Goal: Communication & Community: Answer question/provide support

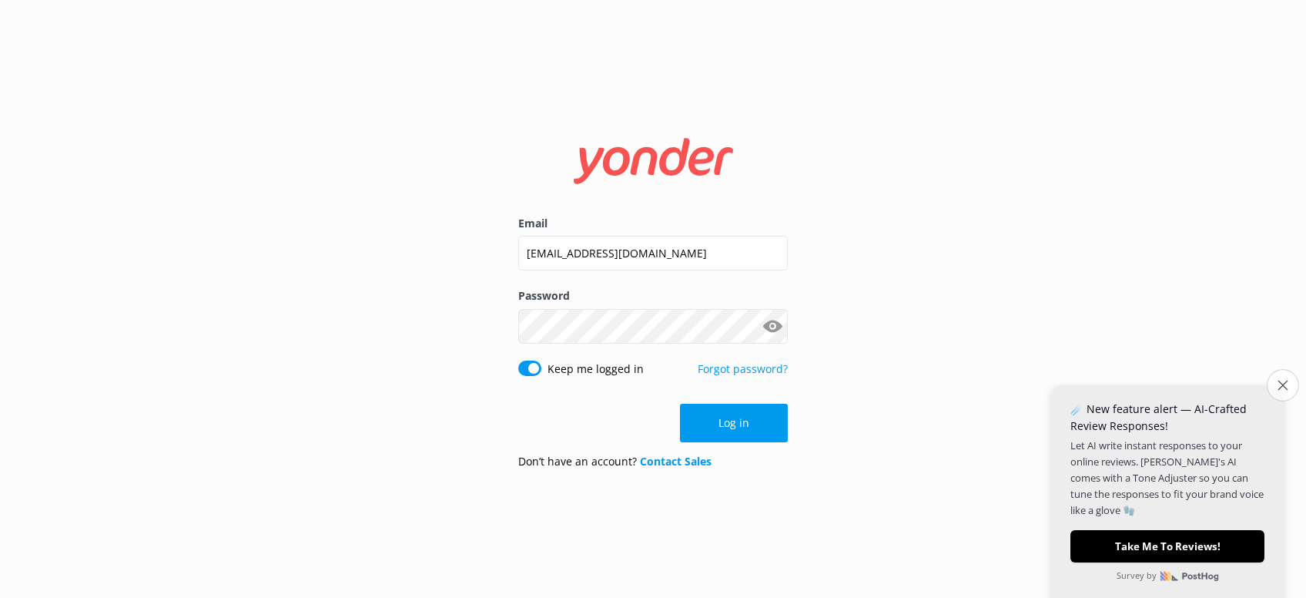
click at [1282, 386] on icon "Close survey" at bounding box center [1283, 385] width 10 height 10
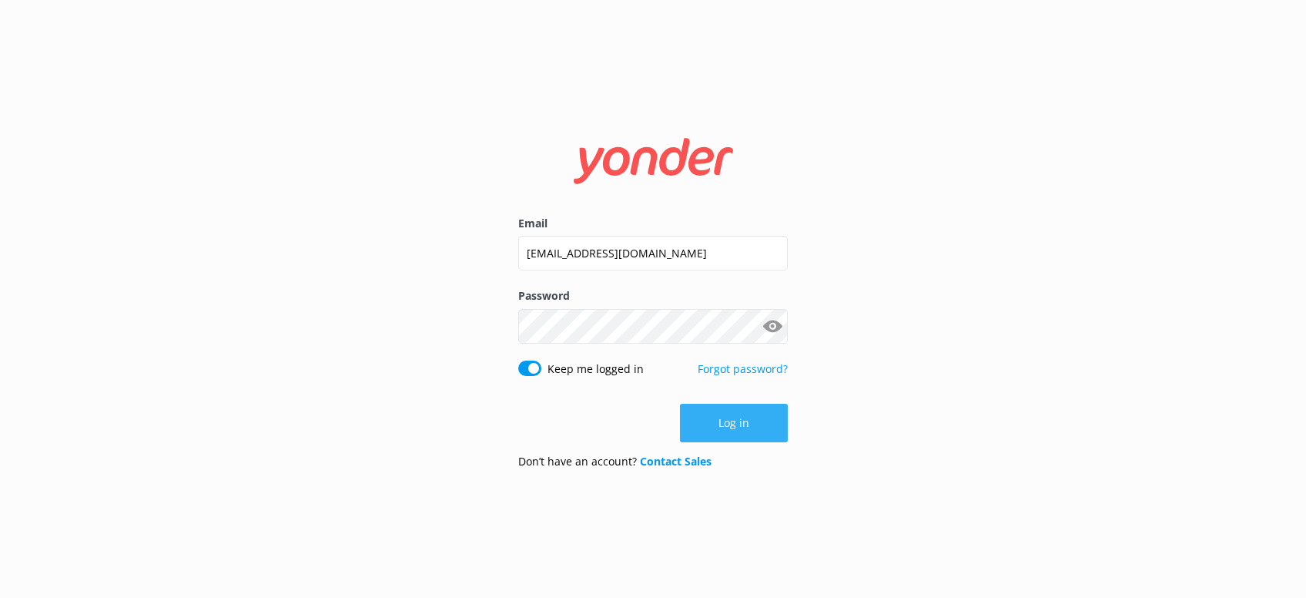
click at [759, 424] on button "Log in" at bounding box center [734, 423] width 108 height 39
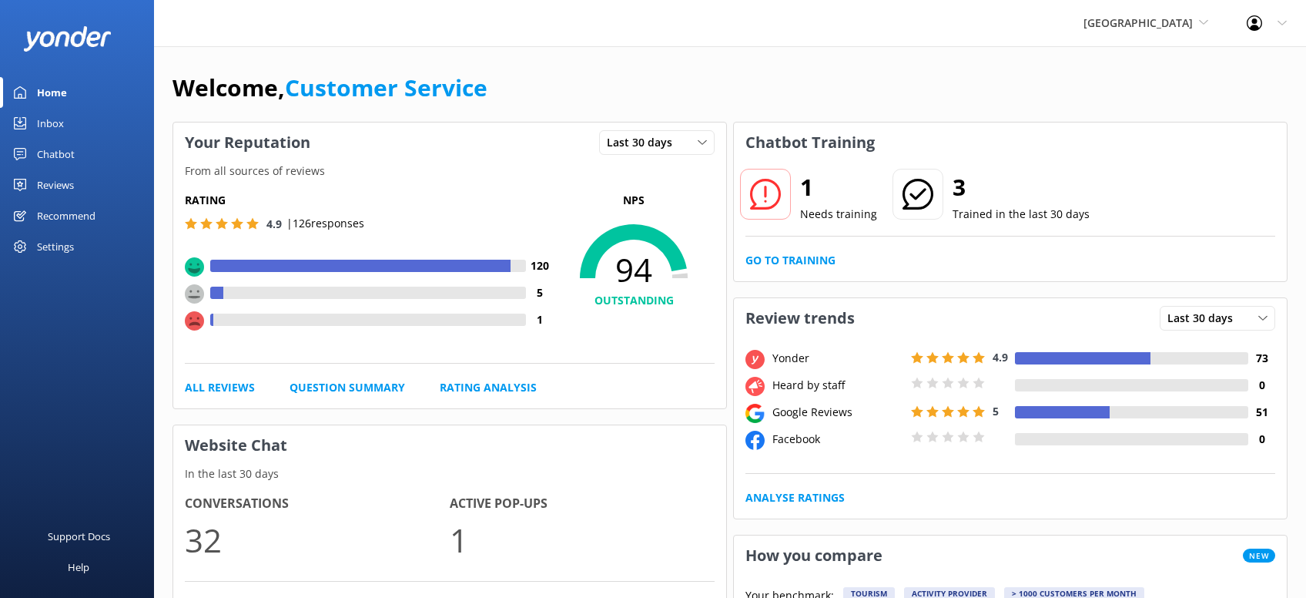
click at [70, 183] on div "Reviews" at bounding box center [55, 184] width 37 height 31
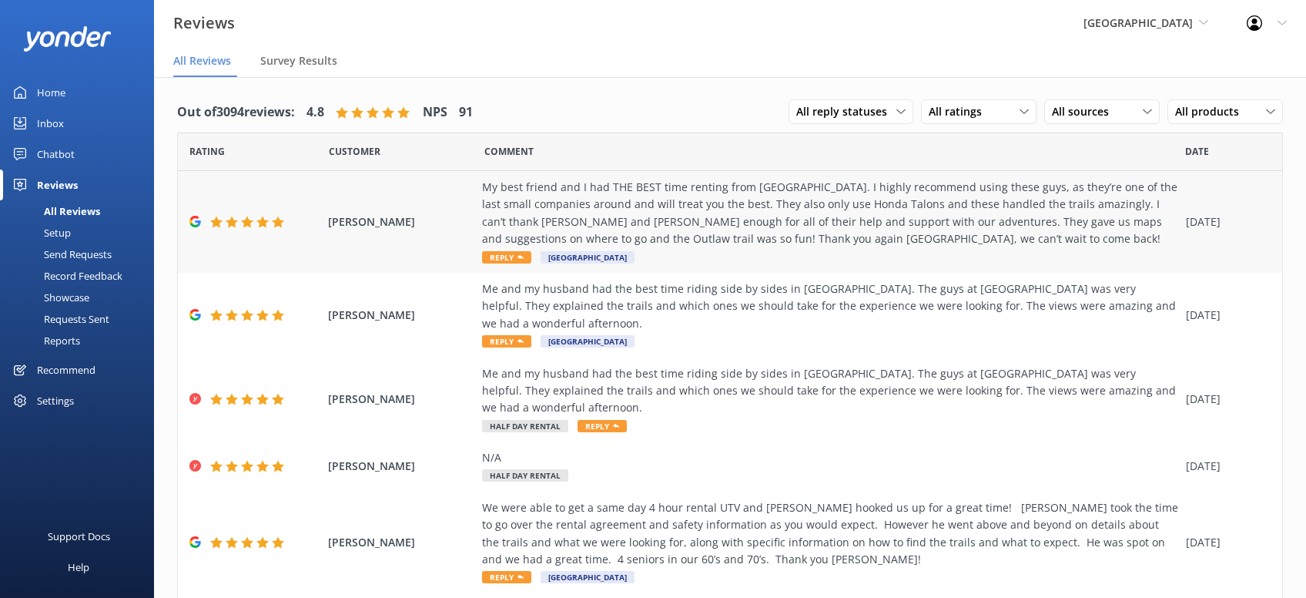
click at [515, 256] on span "Reply" at bounding box center [506, 257] width 49 height 12
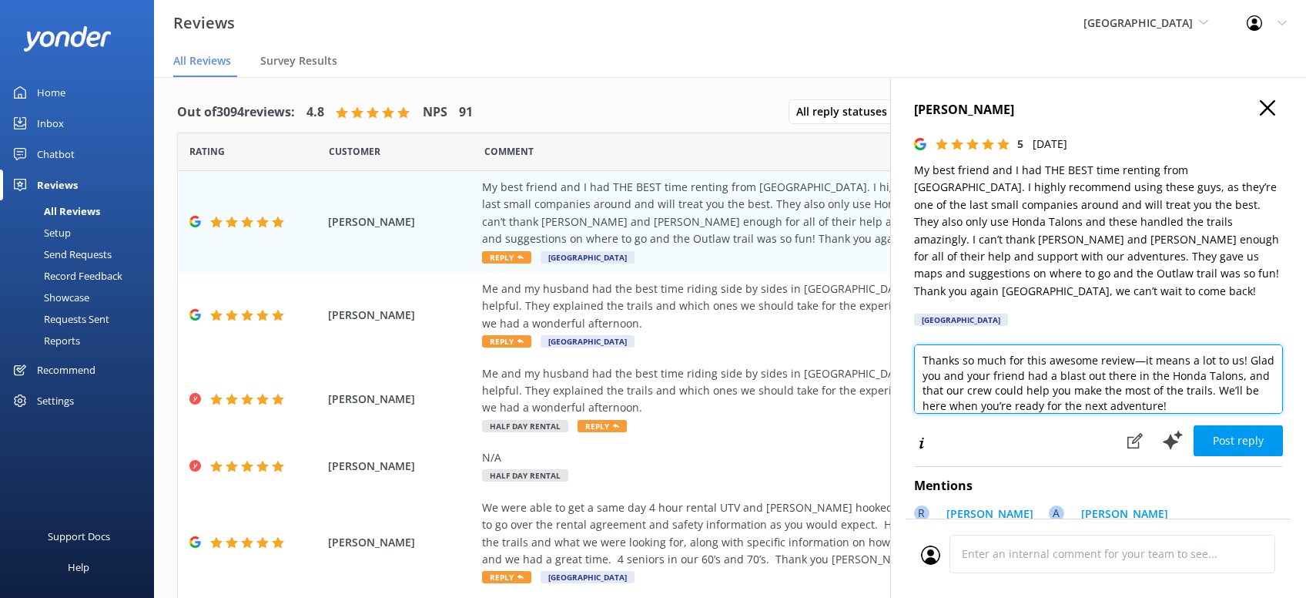
click at [1148, 407] on textarea "Thanks so much for this awesome review—it means a lot to us! Glad you and your …" at bounding box center [1098, 378] width 369 height 69
click at [1164, 411] on textarea "Thanks so much for this awesome review—it means a lot to us! Glad you and your …" at bounding box center [1098, 378] width 369 height 69
type textarea "Thanks so much for this awesome review—it means a lot to us! Glad you and your …"
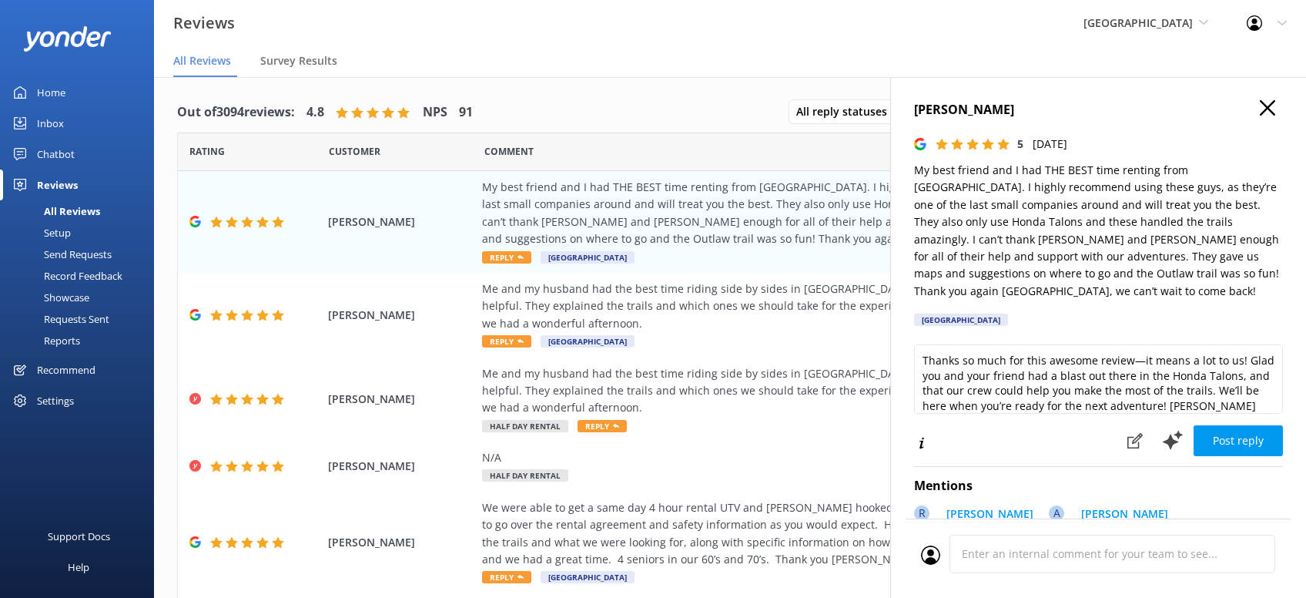
click at [1244, 434] on button "Post reply" at bounding box center [1238, 440] width 89 height 31
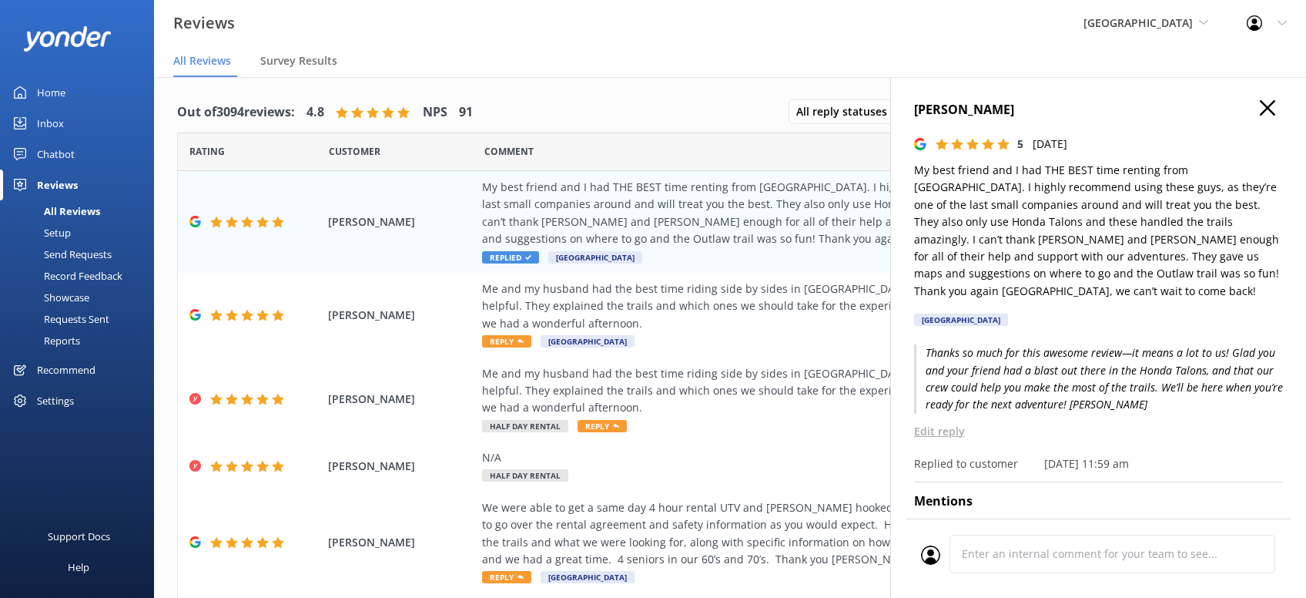
click at [1268, 109] on use "button" at bounding box center [1267, 107] width 15 height 15
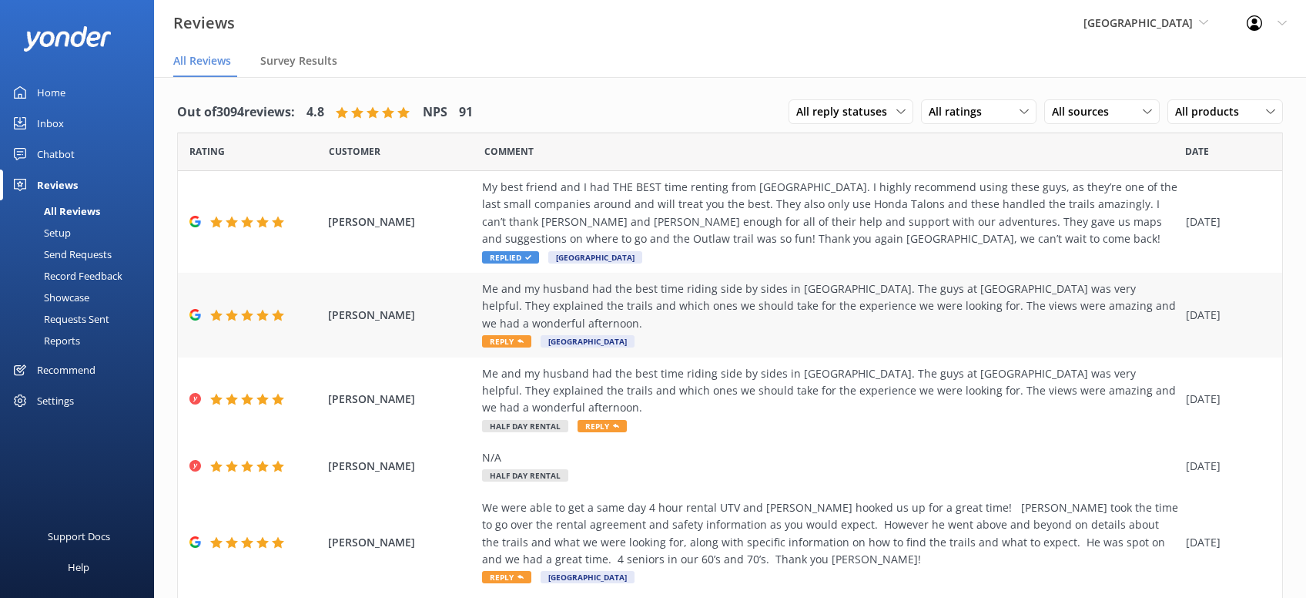
drag, startPoint x: 505, startPoint y: 323, endPoint x: 523, endPoint y: 319, distance: 18.3
click at [507, 335] on span "Reply" at bounding box center [506, 341] width 49 height 12
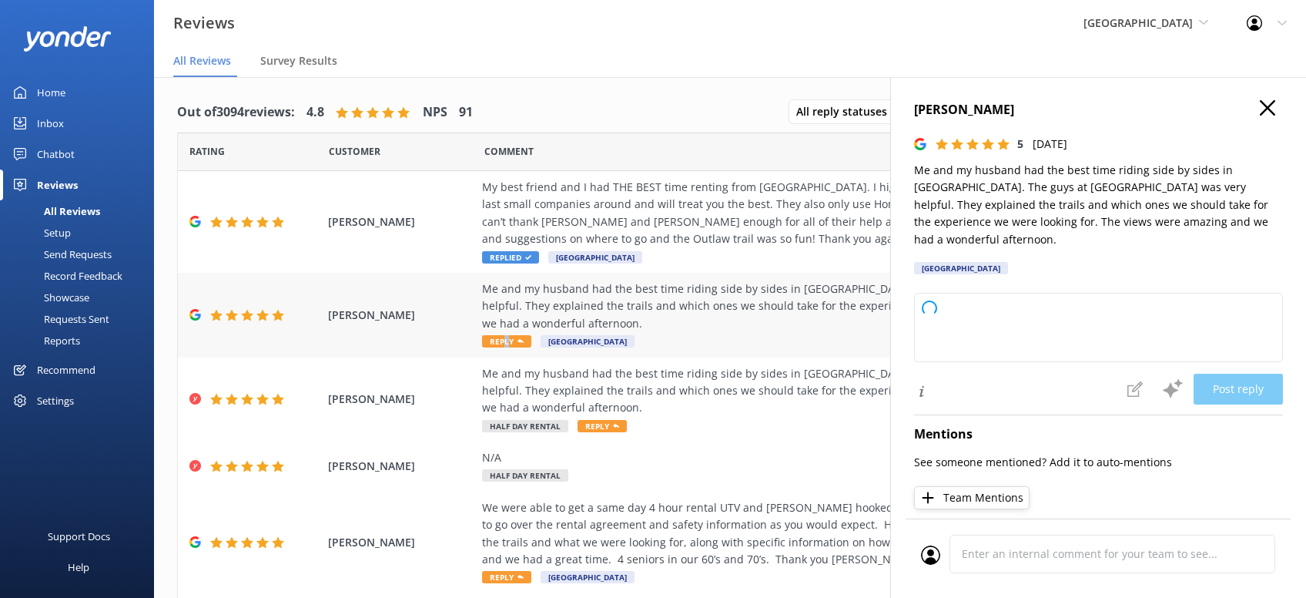
type textarea "Thanks so much for riding with us! Glad you and your husband had a great time o…"
